Goal: Transaction & Acquisition: Purchase product/service

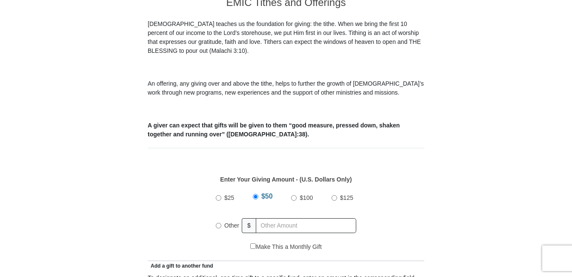
scroll to position [256, 0]
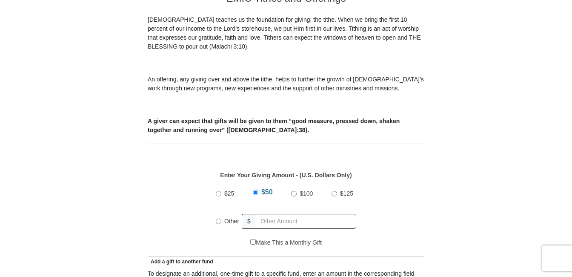
click at [220, 218] on input "Other" at bounding box center [219, 221] width 6 height 6
radio input "true"
click at [272, 214] on input "text" at bounding box center [308, 221] width 98 height 15
type input "218.04"
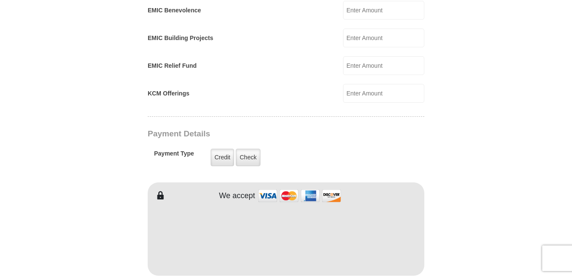
scroll to position [596, 0]
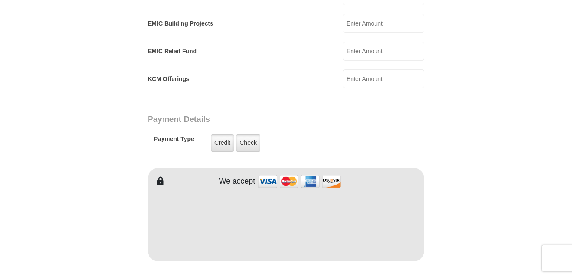
click at [482, 178] on form "[GEOGRAPHIC_DATA][DEMOGRAPHIC_DATA] Online Giving Because of gifts like yours, …" at bounding box center [285, 61] width 485 height 1246
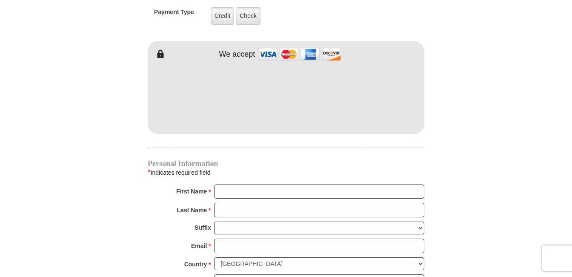
scroll to position [724, 0]
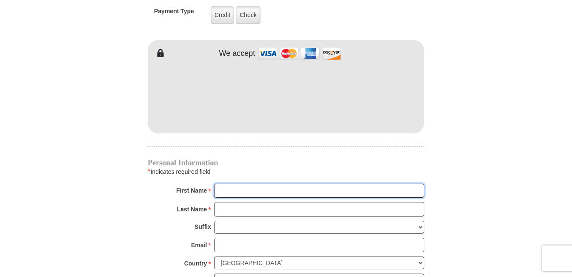
click at [231, 184] on input "First Name *" at bounding box center [319, 191] width 210 height 14
click at [224, 184] on input "First Name *" at bounding box center [319, 191] width 210 height 14
type input "[PERSON_NAME]"
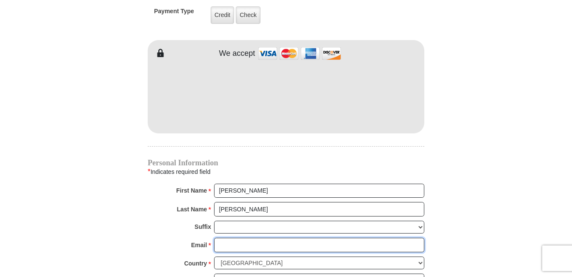
type input "[EMAIL_ADDRESS][DOMAIN_NAME]"
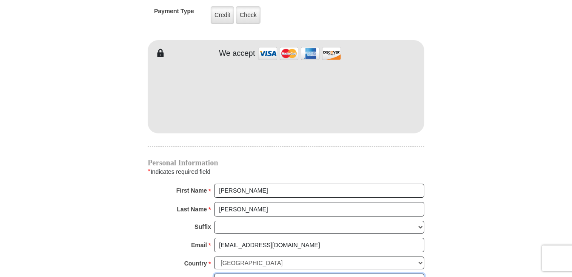
type input "[STREET_ADDRESS]"
type input "[GEOGRAPHIC_DATA]"
type input "[GEOGRAPHIC_DATA], [GEOGRAPHIC_DATA]"
select select "[GEOGRAPHIC_DATA]"
type input "76131"
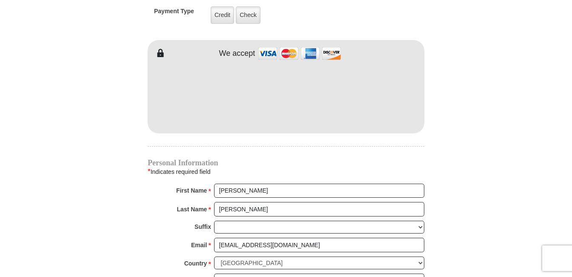
type input "8174482555"
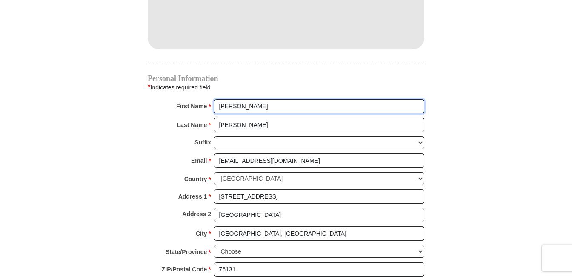
scroll to position [809, 0]
type input "[PERSON_NAME]"
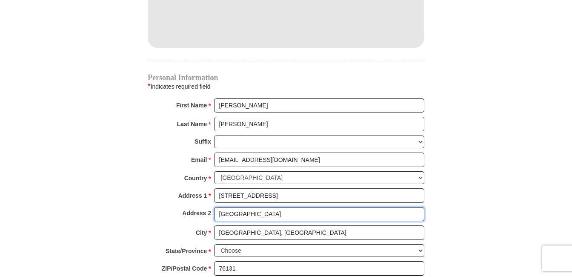
drag, startPoint x: 270, startPoint y: 206, endPoint x: 205, endPoint y: 203, distance: 65.7
click at [206, 207] on div "Address 2 [GEOGRAPHIC_DATA], [GEOGRAPHIC_DATA]" at bounding box center [286, 216] width 277 height 19
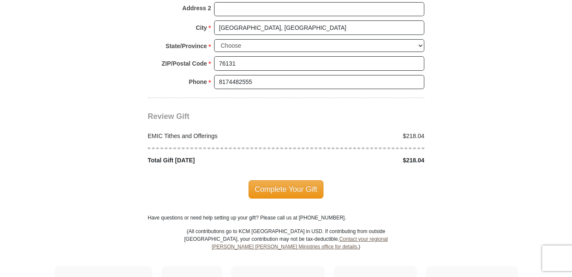
scroll to position [1022, 0]
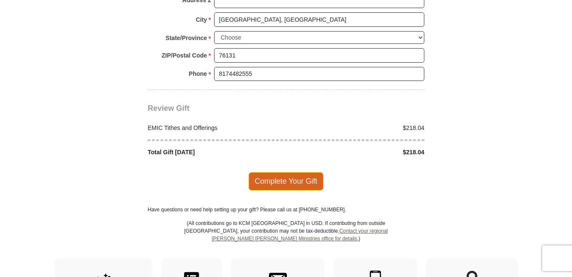
click at [287, 172] on span "Complete Your Gift" at bounding box center [286, 181] width 75 height 18
